Goal: Transaction & Acquisition: Purchase product/service

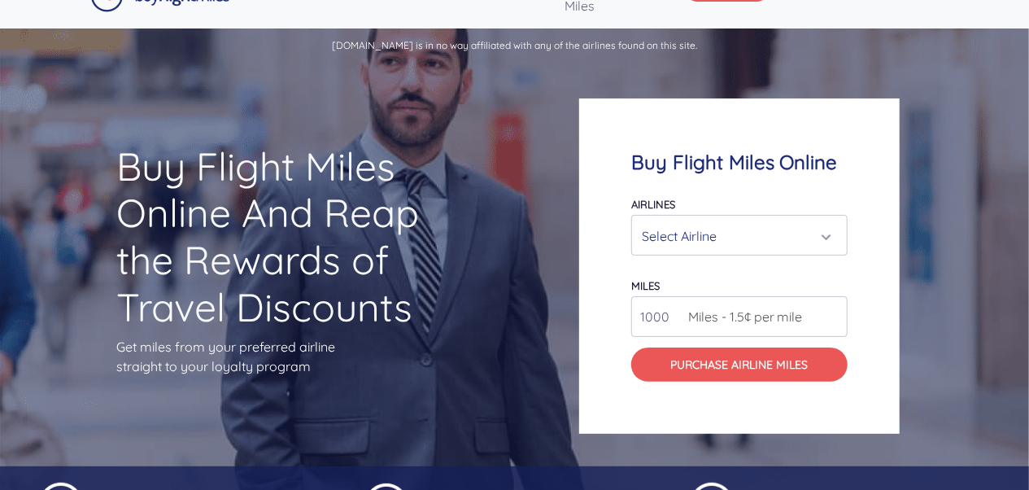
scroll to position [37, 0]
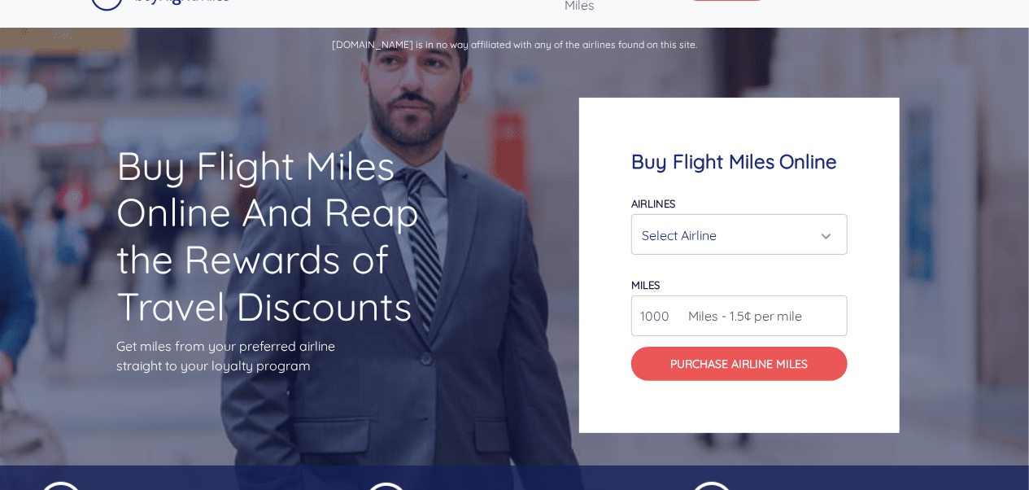
click at [792, 237] on div "Select Airline" at bounding box center [735, 235] width 186 height 31
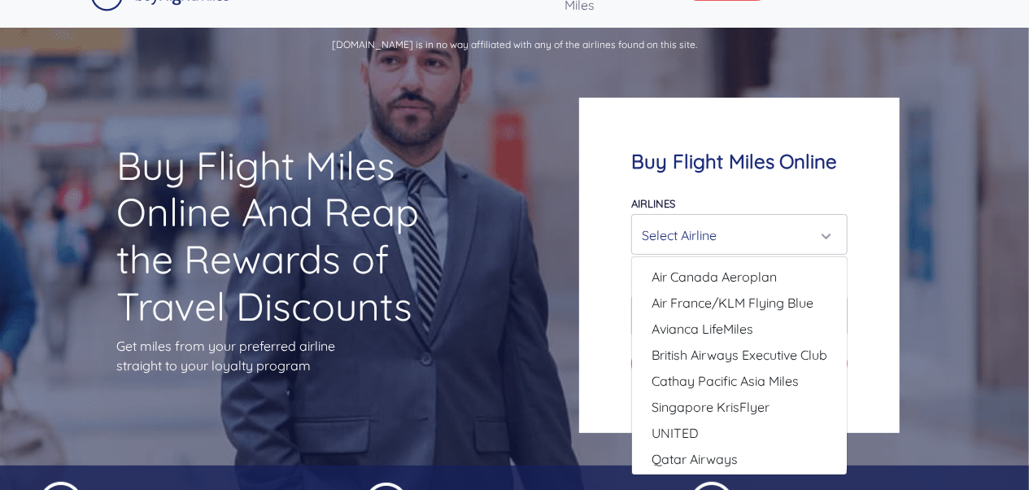
click at [792, 237] on div "Select Airline" at bounding box center [735, 235] width 186 height 31
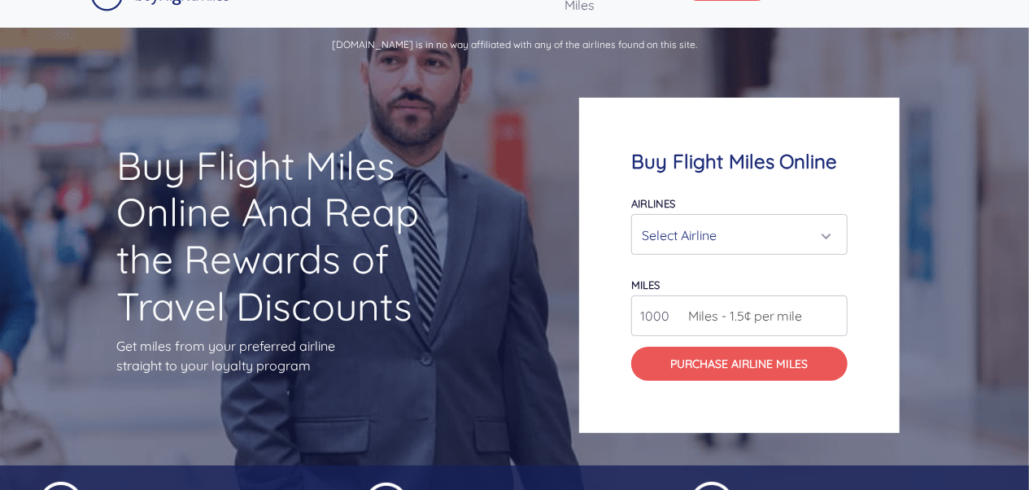
click at [792, 237] on div "Select Airline" at bounding box center [735, 235] width 186 height 31
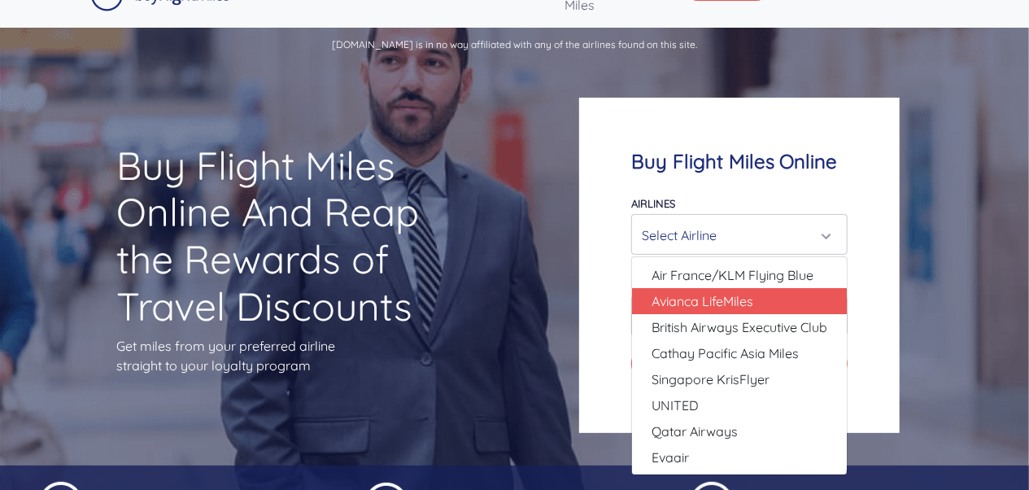
scroll to position [0, 0]
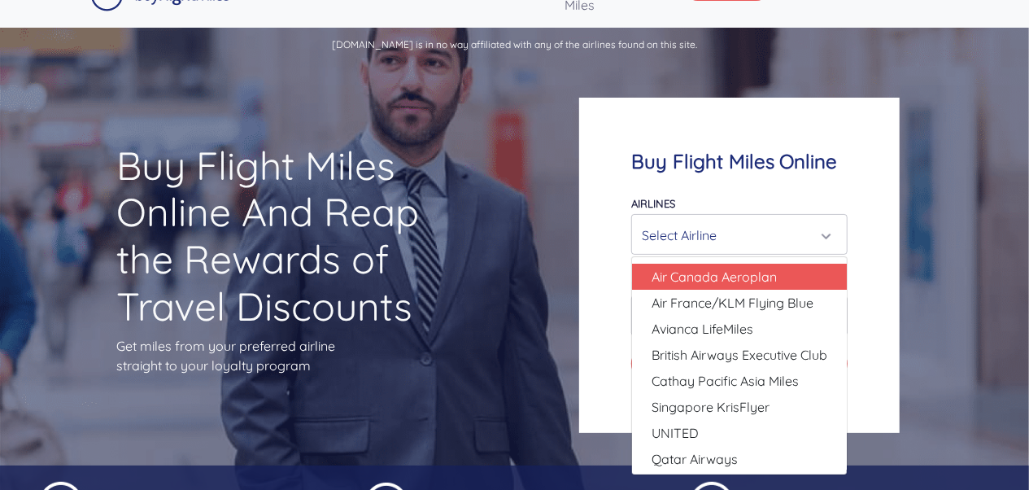
click at [752, 282] on span "Air Canada Aeroplan" at bounding box center [714, 277] width 125 height 20
select select "Air Canada Aeroplan"
type input "80000"
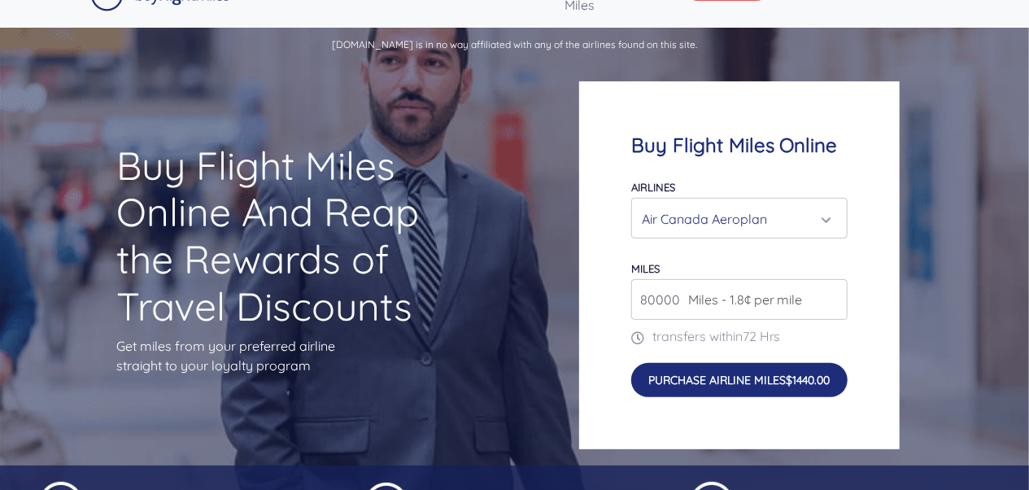
click at [717, 382] on button "Purchase Airline Miles $1440.00" at bounding box center [740, 380] width 216 height 34
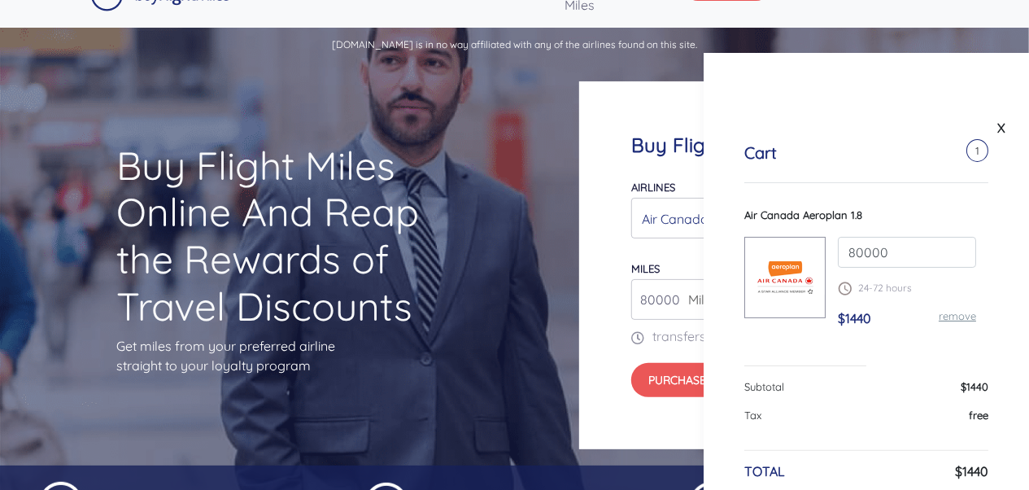
scroll to position [80, 0]
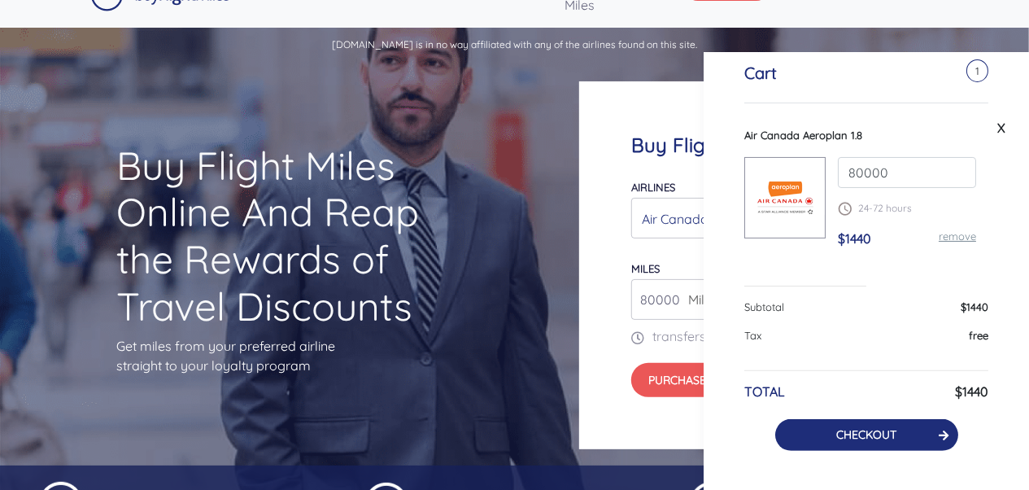
click at [847, 423] on button "CHECKOUT" at bounding box center [867, 435] width 183 height 32
click at [879, 430] on link "CHECKOUT" at bounding box center [867, 434] width 60 height 15
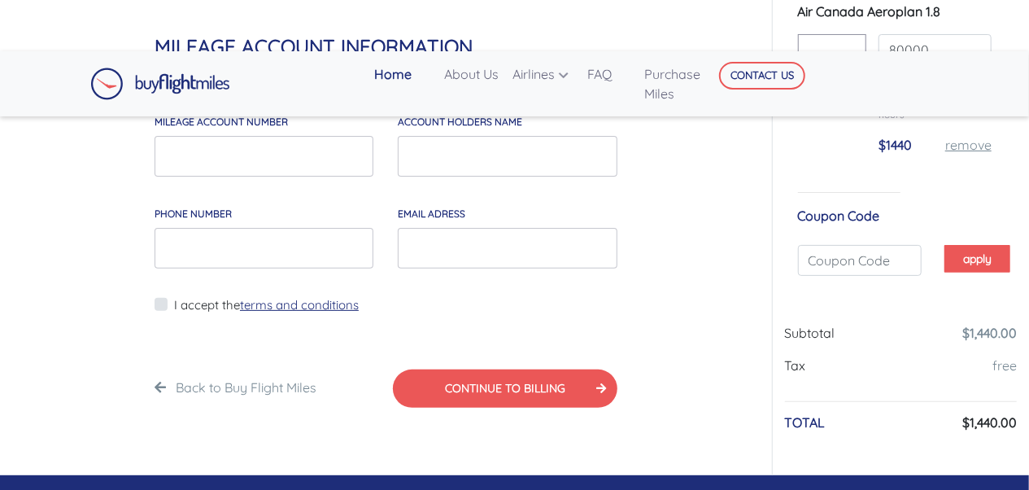
scroll to position [126, 0]
